Goal: Task Accomplishment & Management: Use online tool/utility

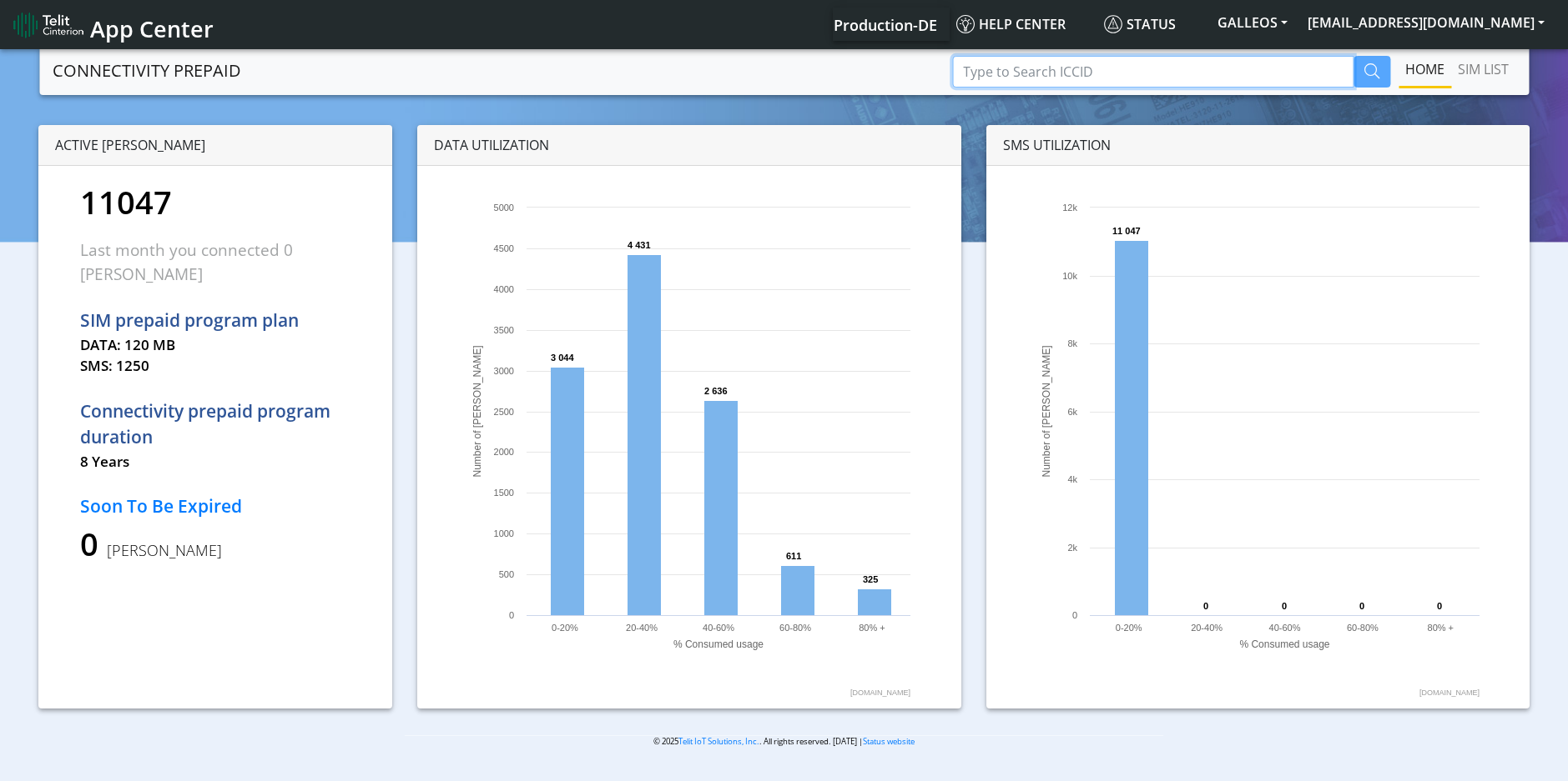
click at [1021, 69] on input "Type to Search ICCID" at bounding box center [1152, 72] width 402 height 31
paste input "89358151000008081930"
type input "89358151000008081930"
click at [1372, 73] on icon "button" at bounding box center [1371, 71] width 15 height 15
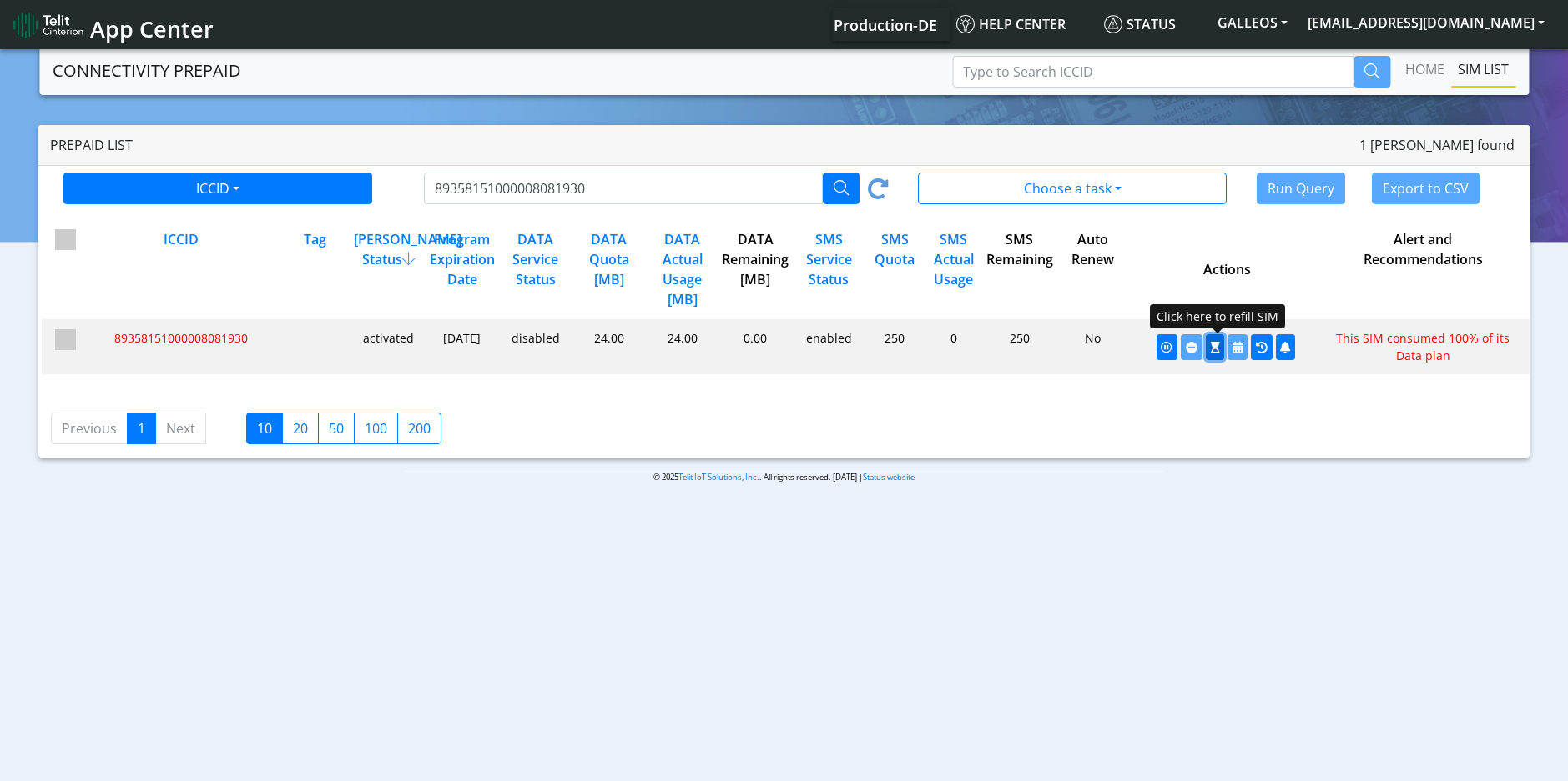
click at [1213, 348] on icon "button" at bounding box center [1215, 347] width 10 height 11
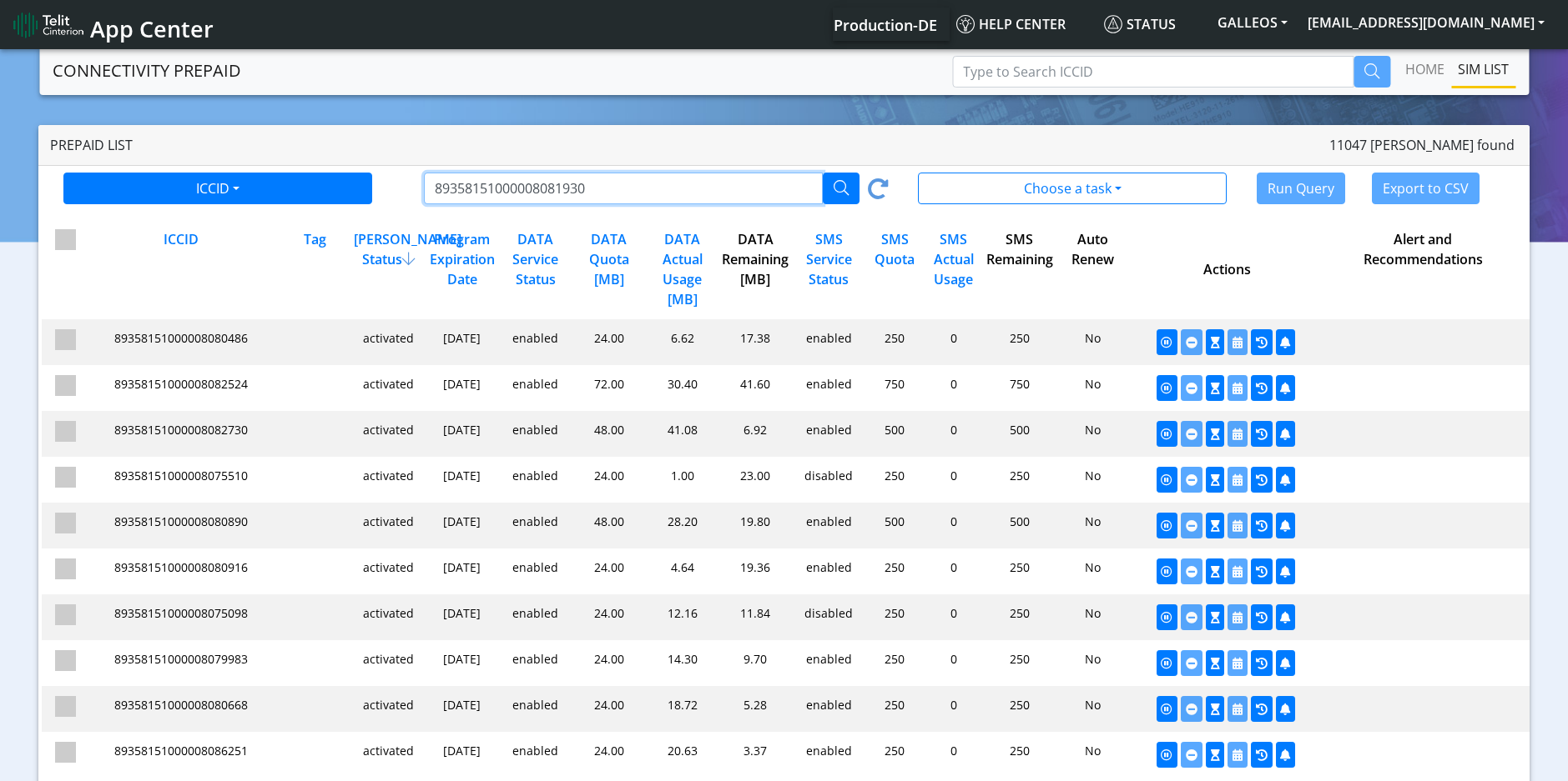
click at [517, 189] on input "89358151000008081930" at bounding box center [622, 188] width 398 height 31
paste input "74976"
click at [841, 190] on icon "button" at bounding box center [841, 187] width 15 height 15
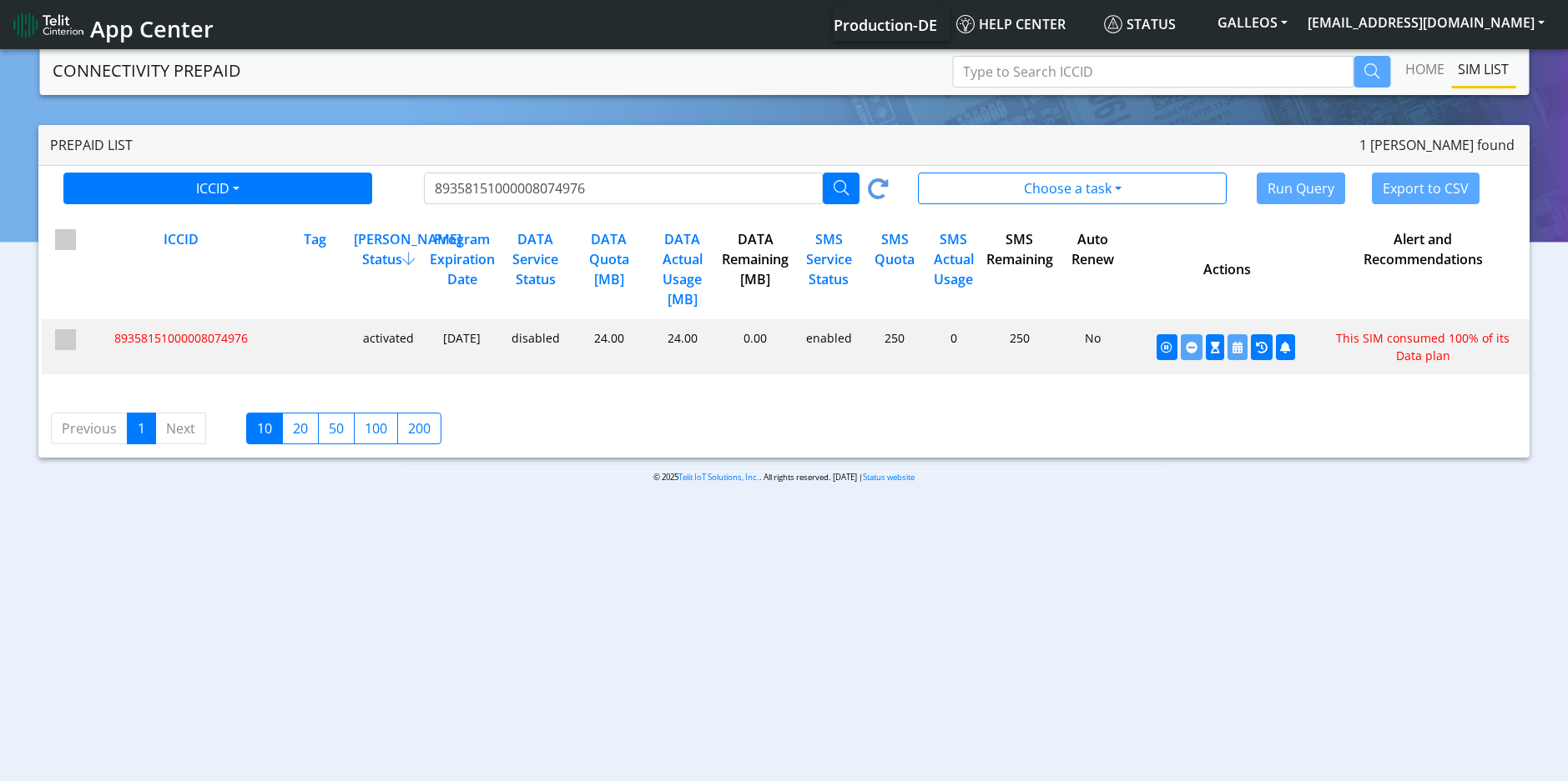
click at [230, 339] on span "89358151000008074976" at bounding box center [181, 338] width 134 height 16
click at [1213, 347] on icon "button" at bounding box center [1215, 347] width 10 height 11
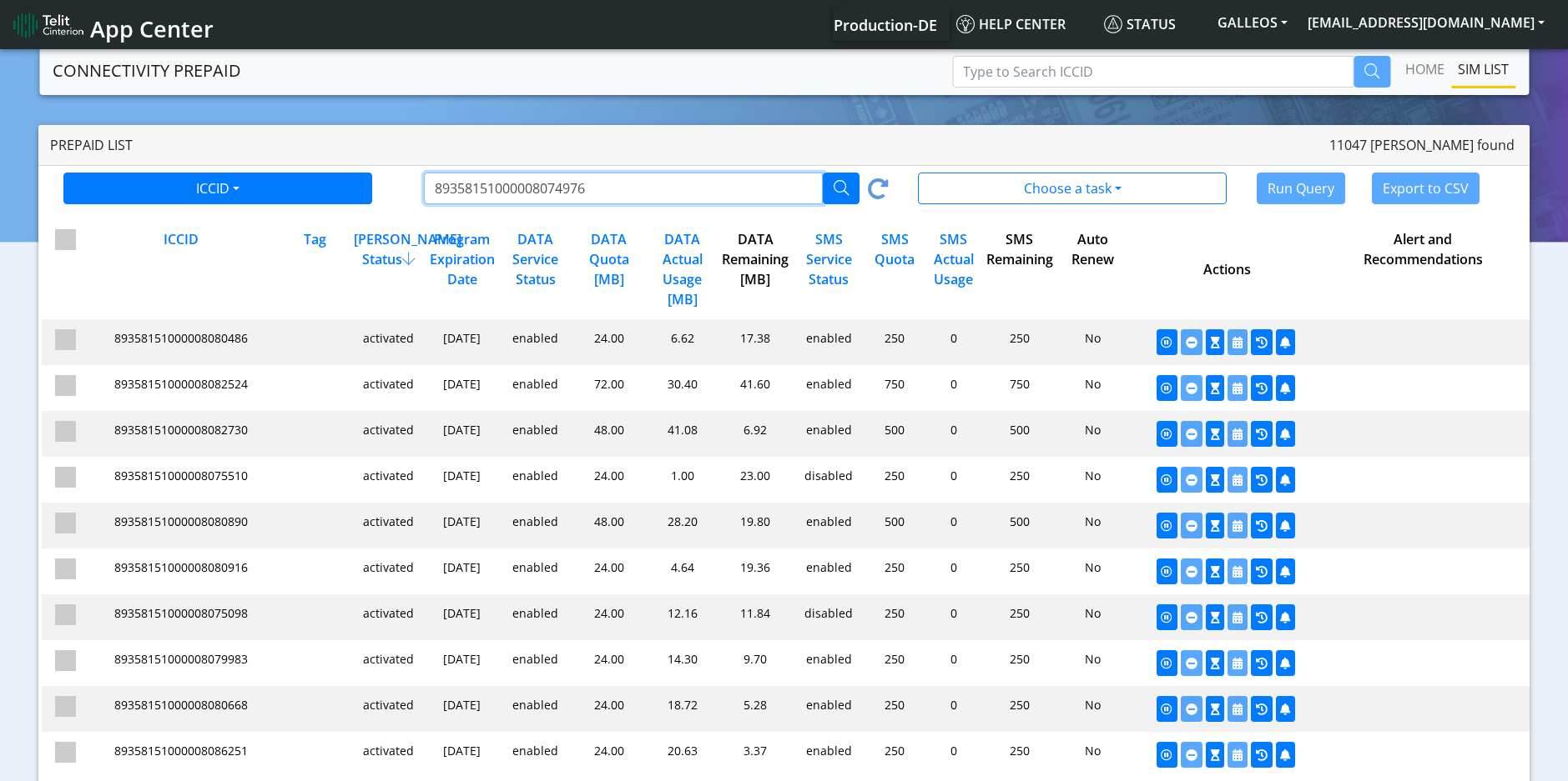
click at [524, 185] on input "89358151000008074976" at bounding box center [622, 188] width 398 height 31
paste input "62575"
type input "89358151000008062575"
